Goal: Information Seeking & Learning: Find specific fact

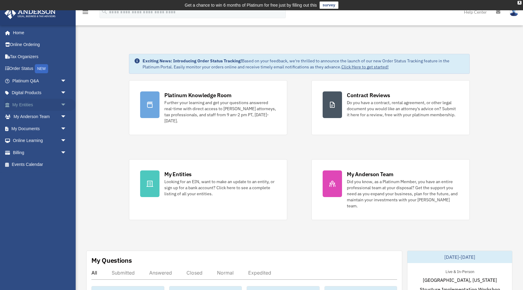
click at [63, 105] on span "arrow_drop_down" at bounding box center [67, 105] width 12 height 12
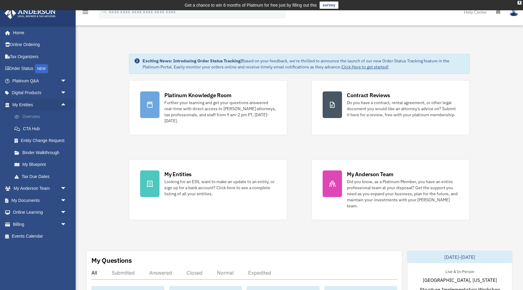
click at [35, 118] on link "Overview" at bounding box center [41, 117] width 67 height 12
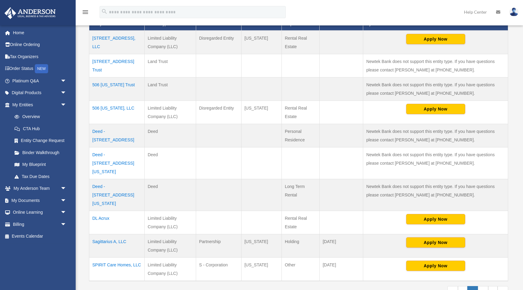
scroll to position [154, 0]
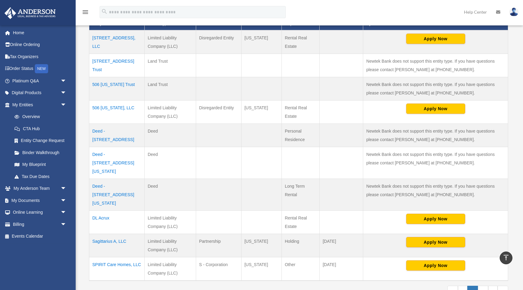
click at [108, 37] on td "3727 Shady Oak Rd, LLC" at bounding box center [116, 42] width 55 height 24
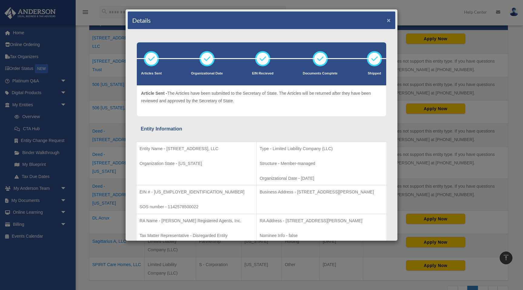
click at [389, 21] on button "×" at bounding box center [389, 20] width 4 height 6
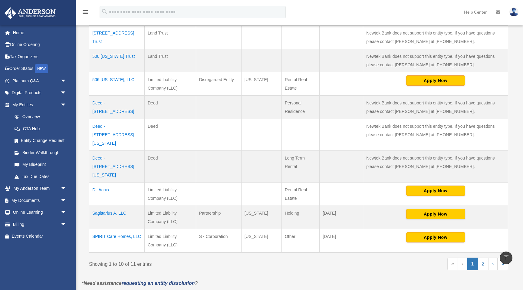
scroll to position [192, 0]
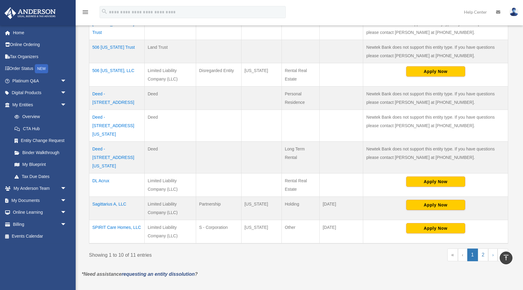
click at [117, 220] on td "SPIRIT Care Homes, LLC" at bounding box center [116, 232] width 55 height 24
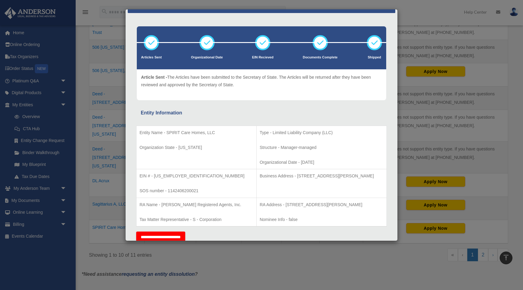
scroll to position [17, 0]
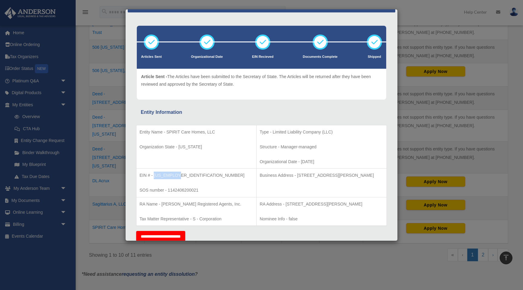
drag, startPoint x: 178, startPoint y: 175, endPoint x: 154, endPoint y: 175, distance: 23.3
click at [154, 175] on p "EIN # - 84-4736328" at bounding box center [196, 176] width 114 height 8
copy p "84-4736328"
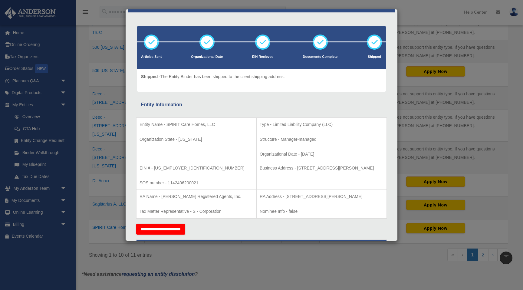
click at [424, 52] on div "Details × Articles Sent Organizational Date" at bounding box center [261, 145] width 523 height 290
